Goal: Check status: Check status

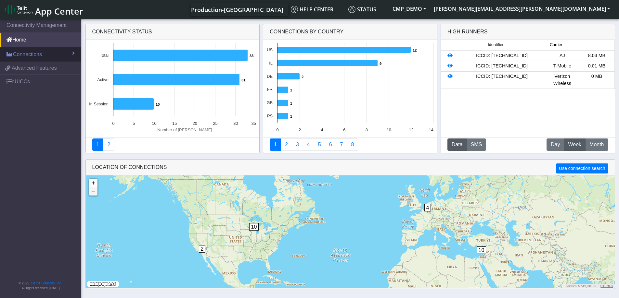
click at [33, 55] on span "Connections" at bounding box center [27, 55] width 29 height 8
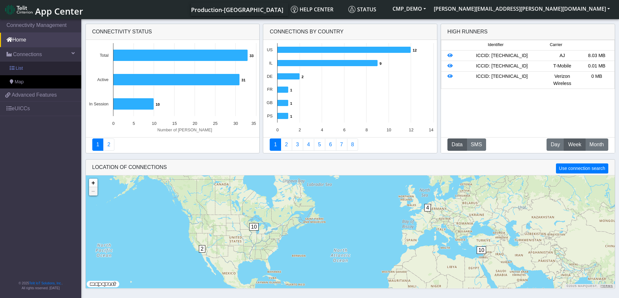
click at [24, 67] on link "List" at bounding box center [40, 69] width 81 height 14
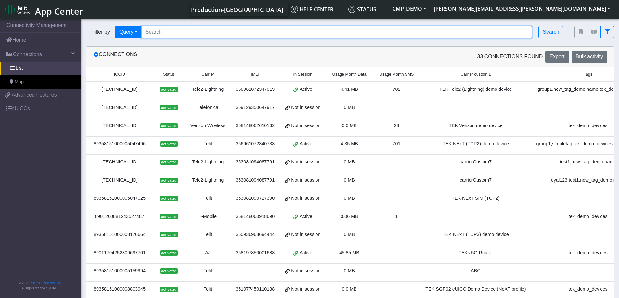
click at [157, 30] on input "Search..." at bounding box center [336, 32] width 391 height 12
type input "8"
click at [166, 35] on input "Search..." at bounding box center [336, 32] width 391 height 12
paste input "89358151000031911285"
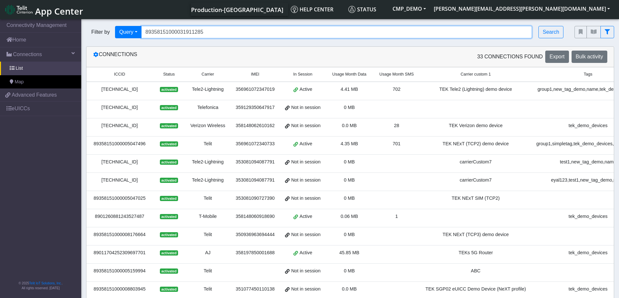
type input "89358151000031911285"
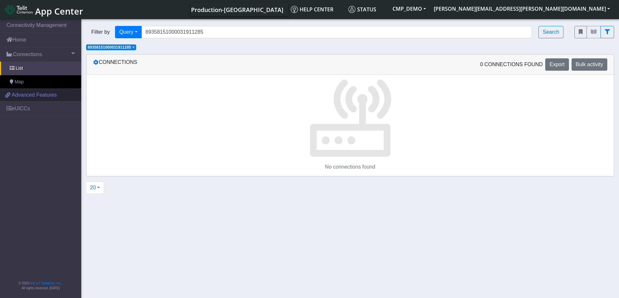
click at [31, 94] on span "Advanced Features" at bounding box center [34, 95] width 45 height 8
click at [430, 8] on button "CMP_DEMO" at bounding box center [408, 9] width 41 height 12
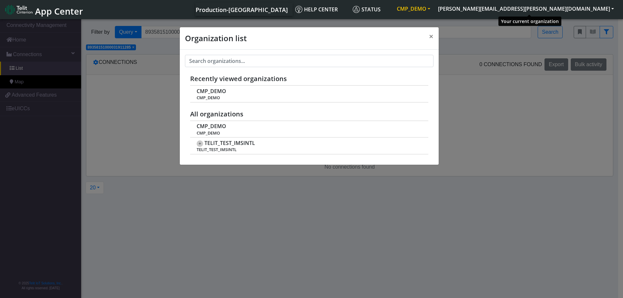
scroll to position [2, 0]
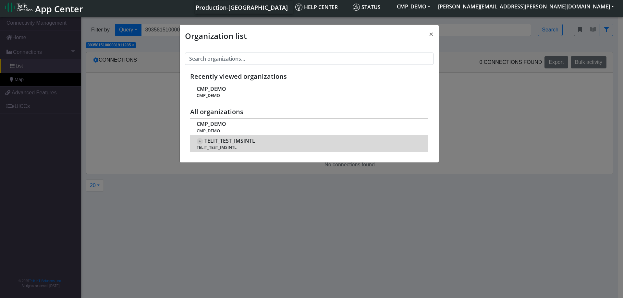
click at [265, 146] on span "TELIT_TEST_IMSINTL" at bounding box center [309, 147] width 225 height 5
click at [228, 142] on span "TELIT_TEST_IMSINTL" at bounding box center [230, 141] width 51 height 6
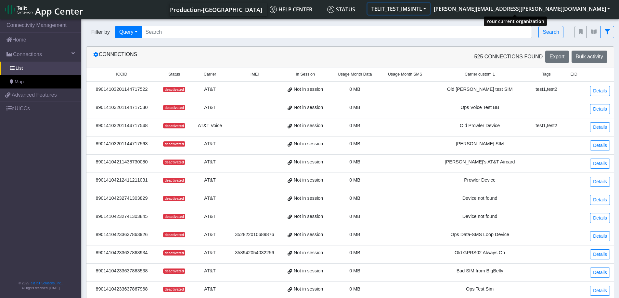
click at [430, 8] on button "TELIT_TEST_IMSINTL" at bounding box center [398, 9] width 62 height 12
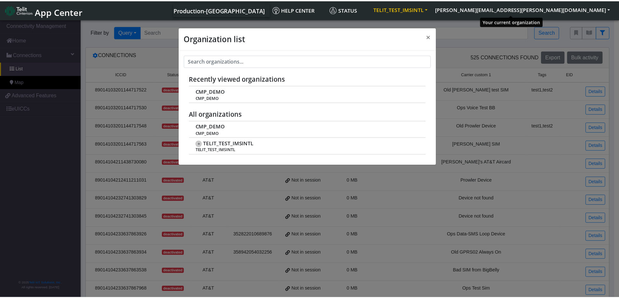
scroll to position [2, 0]
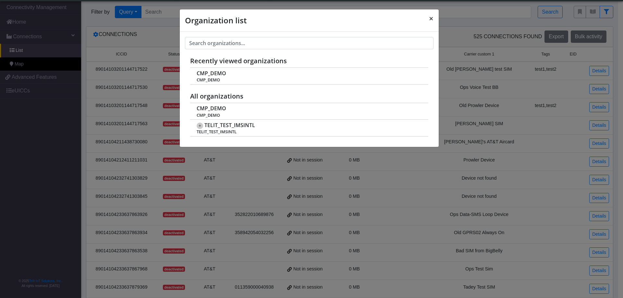
click at [432, 20] on span "×" at bounding box center [431, 18] width 5 height 11
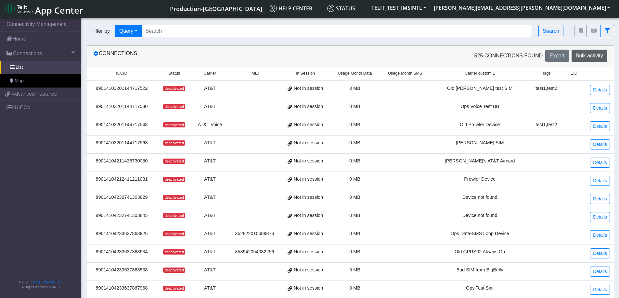
scroll to position [0, 0]
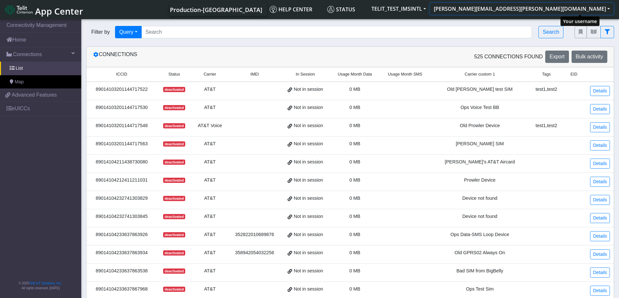
click at [607, 6] on button "[PERSON_NAME][EMAIL_ADDRESS][PERSON_NAME][DOMAIN_NAME]" at bounding box center [522, 9] width 184 height 12
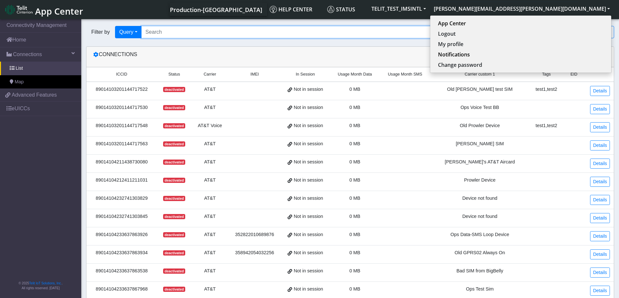
click at [172, 33] on input "Search..." at bounding box center [336, 32] width 391 height 12
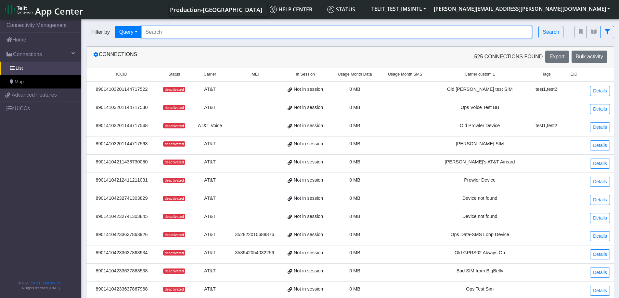
paste input "89358151000031911285"
type input "89358151000031911285"
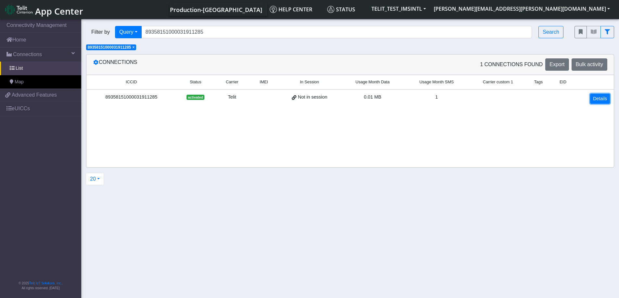
click at [599, 99] on link "Details" at bounding box center [600, 99] width 20 height 10
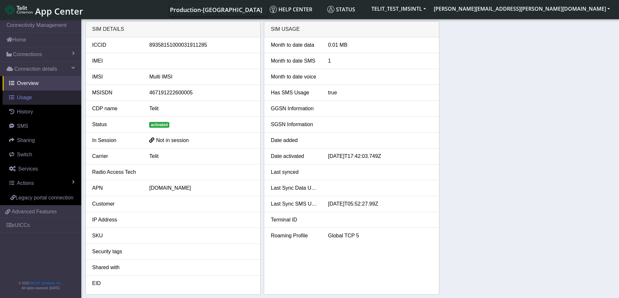
click at [20, 99] on span "Usage" at bounding box center [24, 98] width 15 height 6
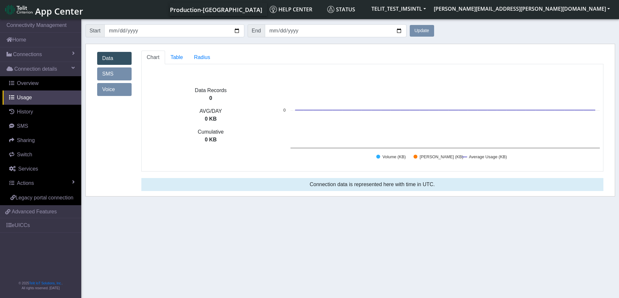
click at [116, 74] on link "SMS" at bounding box center [114, 74] width 34 height 13
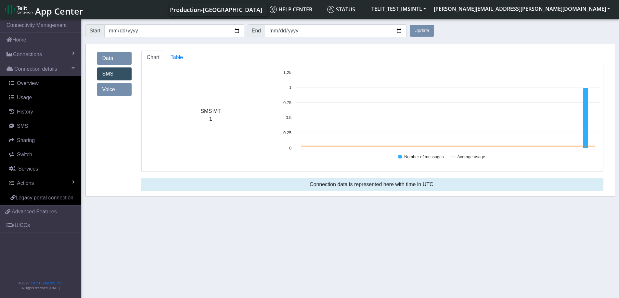
click at [117, 58] on link "Data" at bounding box center [114, 58] width 34 height 13
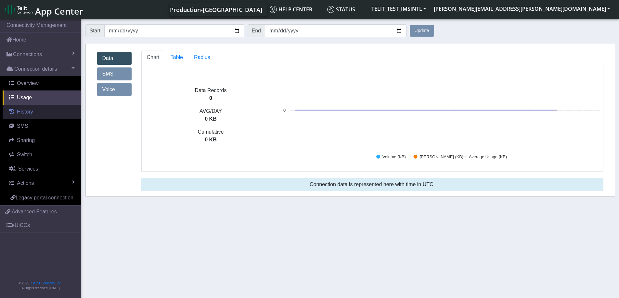
click at [28, 113] on span "History" at bounding box center [25, 112] width 16 height 6
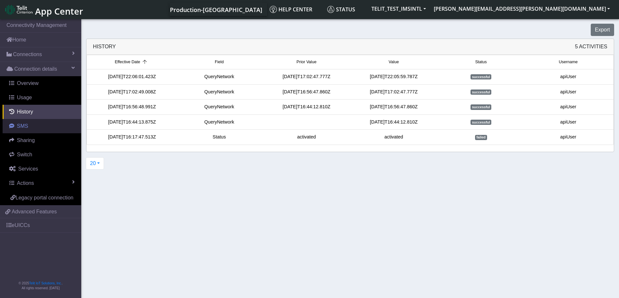
click at [19, 126] on span "SMS" at bounding box center [22, 126] width 11 height 6
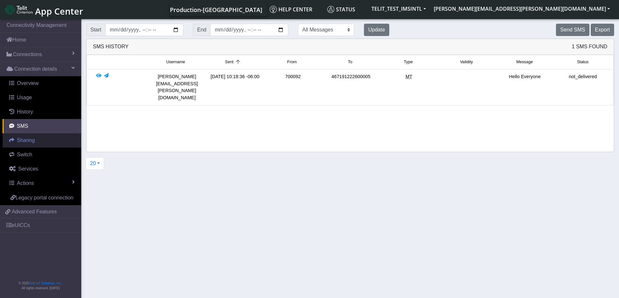
click at [27, 140] on span "Sharing" at bounding box center [26, 141] width 18 height 6
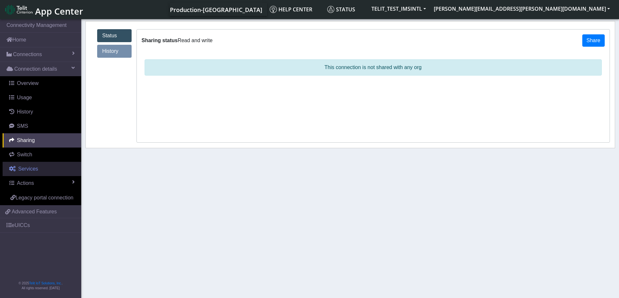
click at [28, 170] on span "Services" at bounding box center [28, 169] width 20 height 6
select select "2: 6"
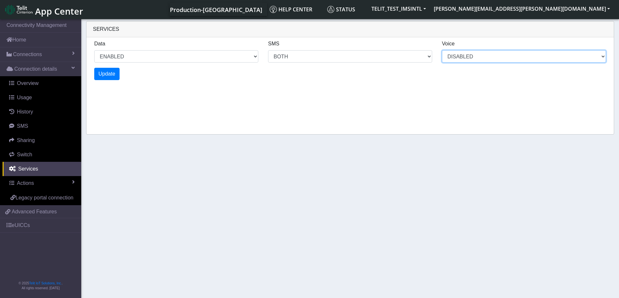
click at [466, 56] on select "DISABLED" at bounding box center [524, 56] width 164 height 12
select select "2: 0"
select select "6: 6"
select select "1: 0"
click at [251, 85] on div "Services Data ENABLED DISABLED SMS MO MT BOTH DISABLED Voice DISABLED Update" at bounding box center [350, 78] width 528 height 114
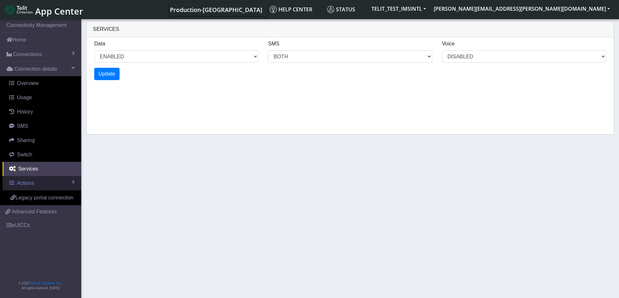
click at [39, 182] on link "Actions" at bounding box center [42, 183] width 79 height 14
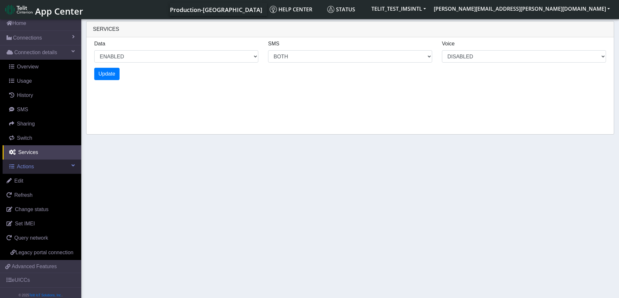
scroll to position [32, 0]
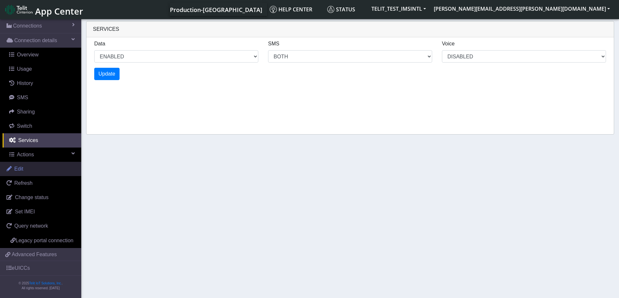
click at [22, 166] on span "Edit" at bounding box center [18, 169] width 9 height 6
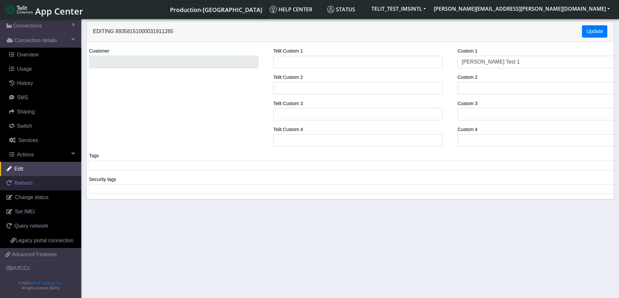
click at [22, 181] on span "Refresh" at bounding box center [23, 184] width 18 height 6
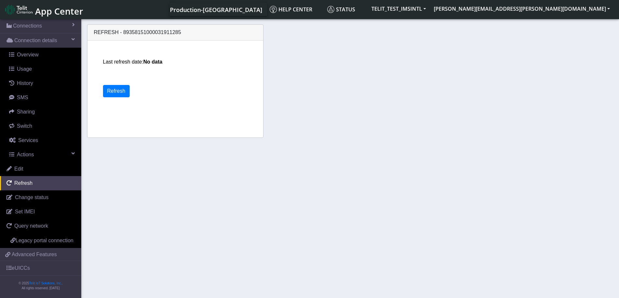
click at [111, 97] on div "Last refresh date: No data Refresh" at bounding box center [182, 89] width 165 height 97
click at [114, 94] on button "Refresh" at bounding box center [116, 91] width 27 height 12
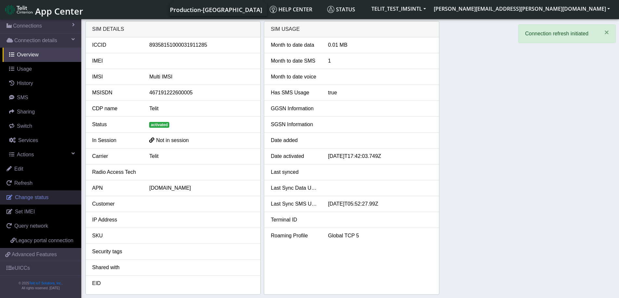
scroll to position [36, 0]
click at [29, 195] on span "Change status" at bounding box center [31, 198] width 33 height 6
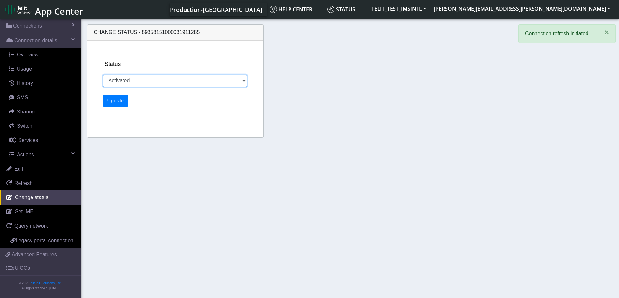
click at [146, 84] on select "Activated Deactivated" at bounding box center [175, 81] width 144 height 12
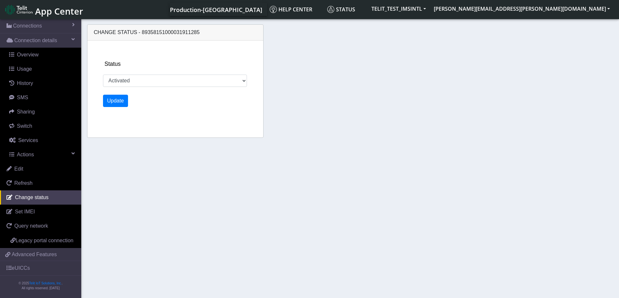
click at [113, 124] on div "Status Activated Deactivated Update" at bounding box center [182, 89] width 165 height 97
click at [26, 223] on span "Query network" at bounding box center [31, 226] width 34 height 6
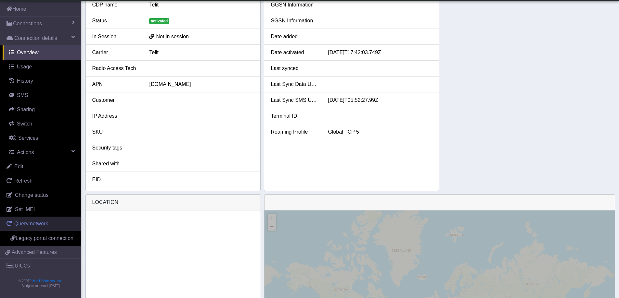
scroll to position [97, 0]
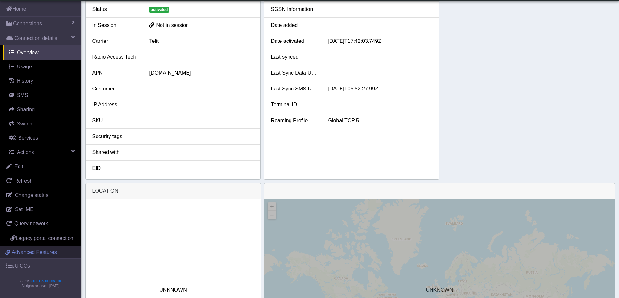
click at [22, 253] on span "Advanced Features" at bounding box center [34, 253] width 45 height 8
